Goal: Information Seeking & Learning: Find specific fact

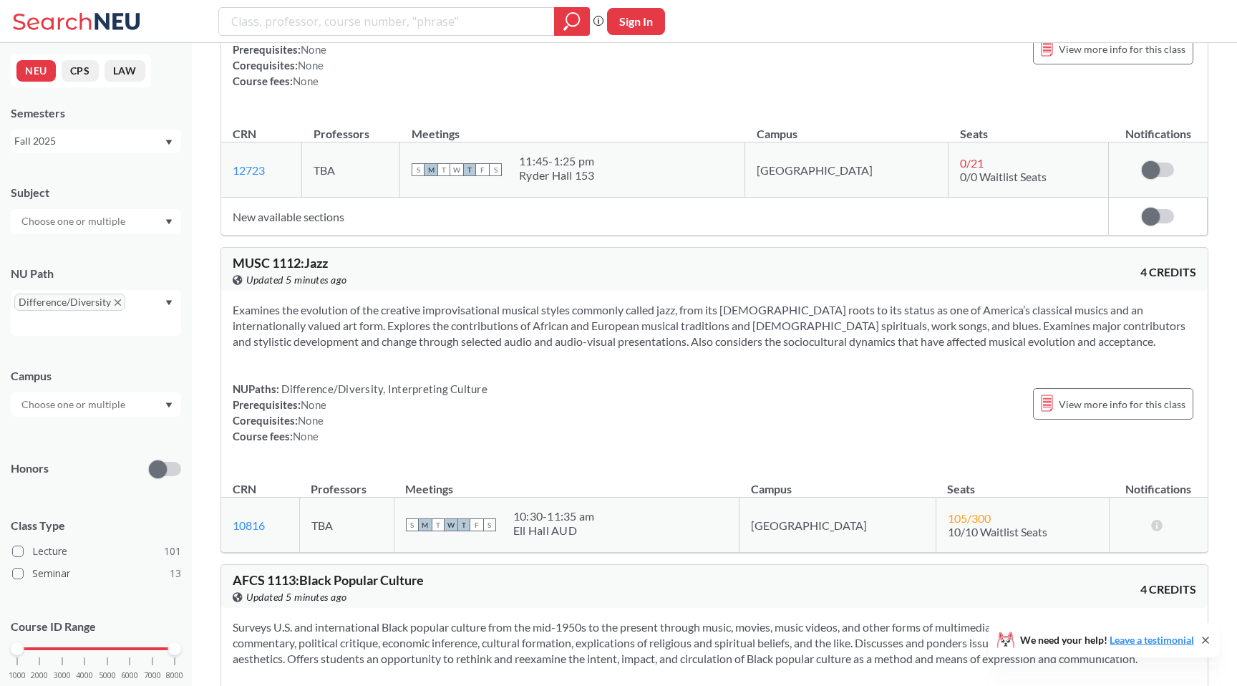
scroll to position [5584, 0]
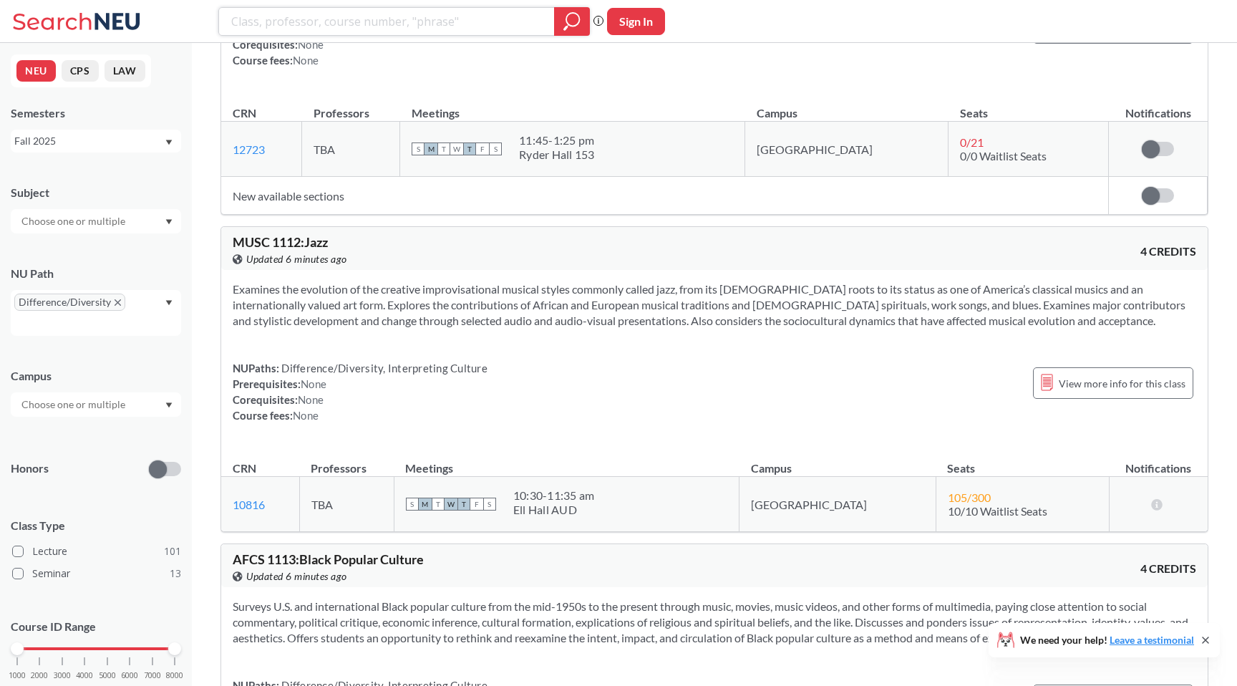
paste input "Alexandra Technique"
type input "Alexandra Technique"
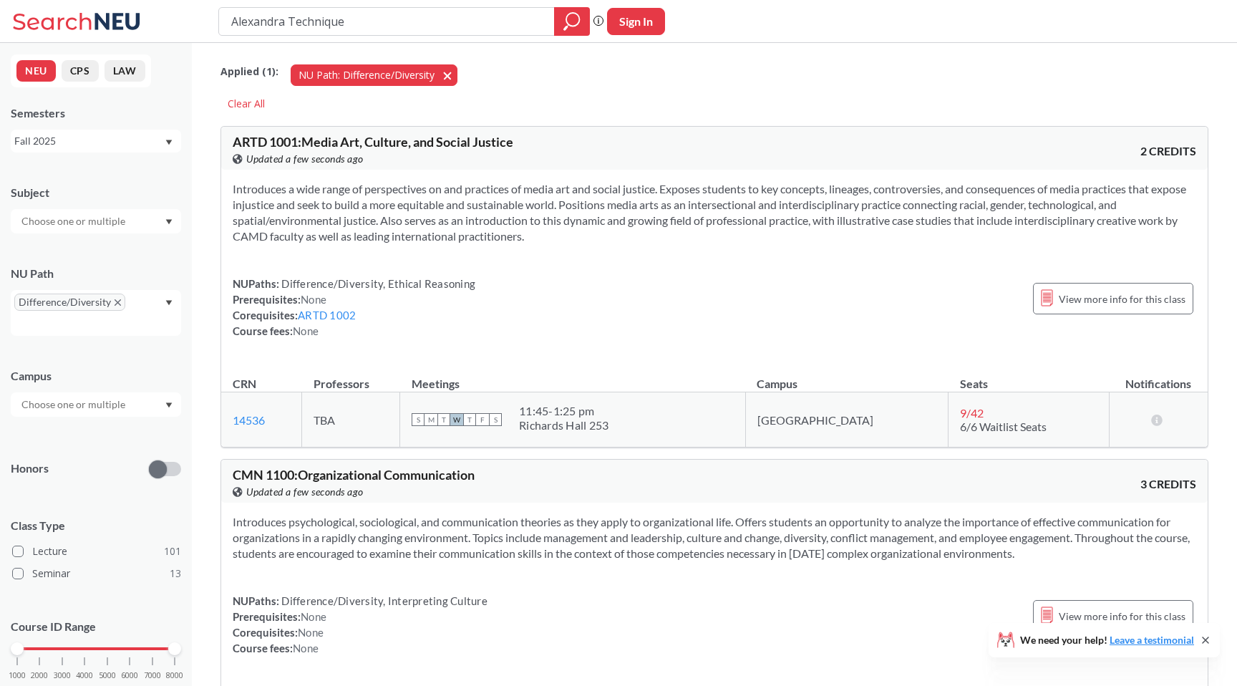
click at [447, 81] on button "NU Path: Difference/Diversity Difference/Diversity" at bounding box center [374, 74] width 167 height 21
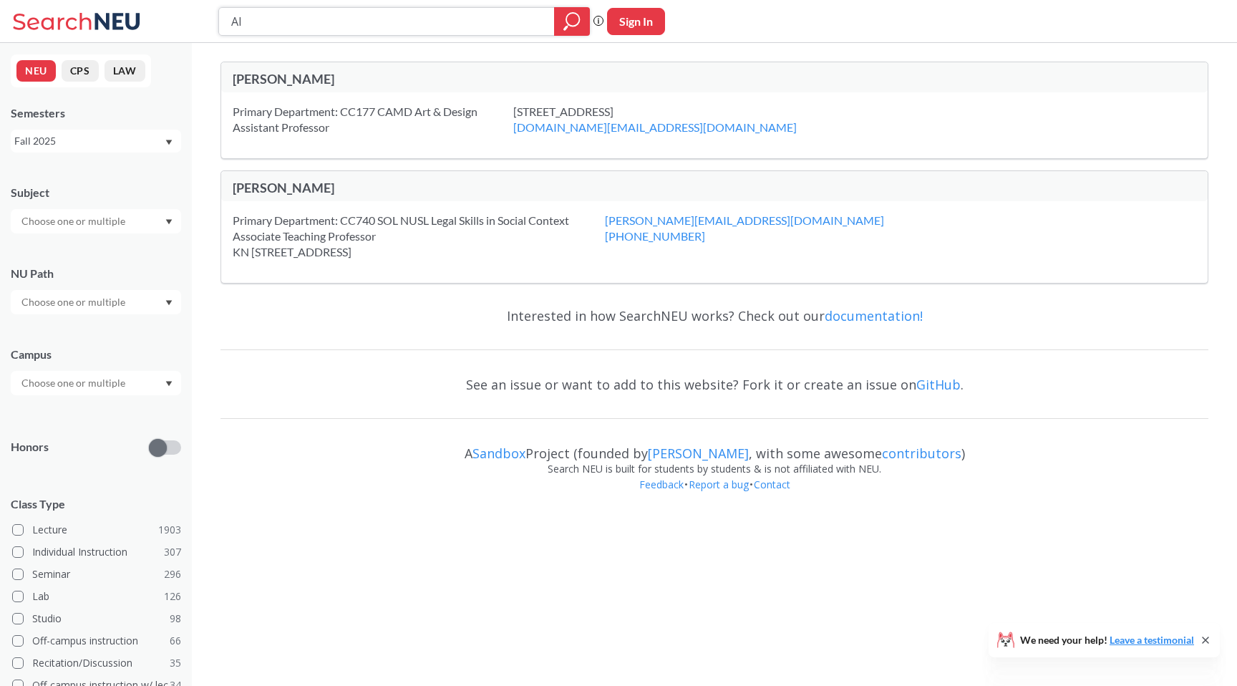
type input "A"
